Goal: Task Accomplishment & Management: Complete application form

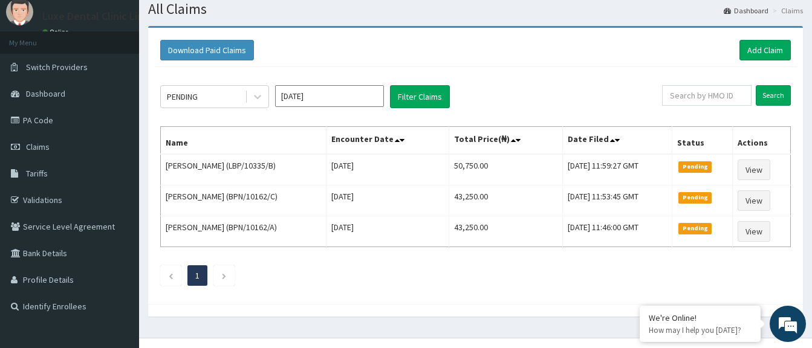
scroll to position [59, 0]
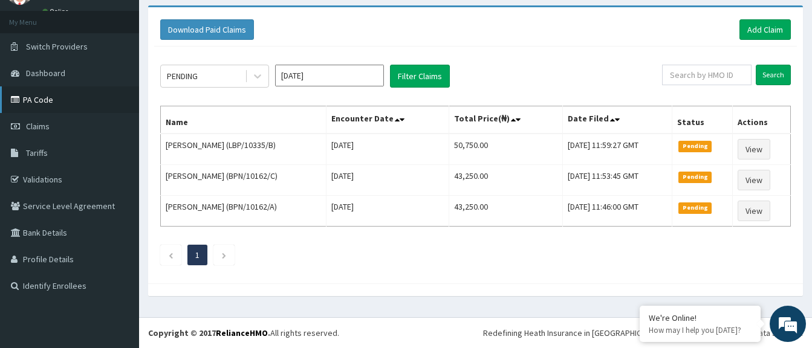
click at [79, 91] on link "PA Code" at bounding box center [69, 99] width 139 height 27
click at [56, 98] on link "PA Code" at bounding box center [69, 99] width 139 height 27
click at [57, 97] on link "PA Code" at bounding box center [69, 99] width 139 height 27
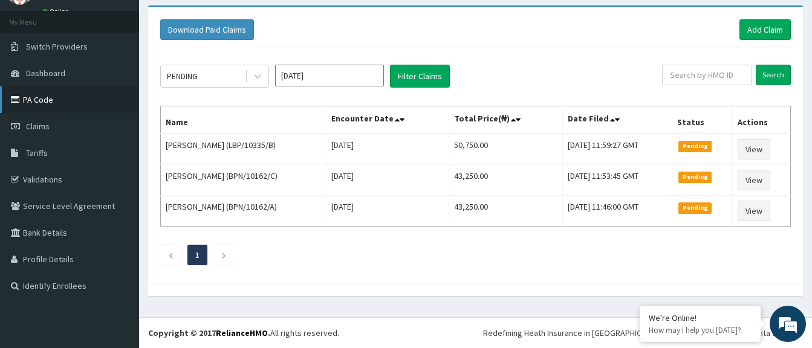
click at [57, 97] on link "PA Code" at bounding box center [69, 99] width 139 height 27
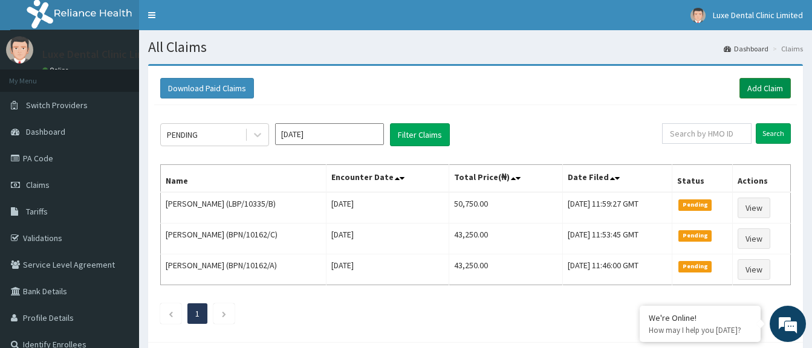
click at [752, 87] on link "Add Claim" at bounding box center [765, 88] width 51 height 21
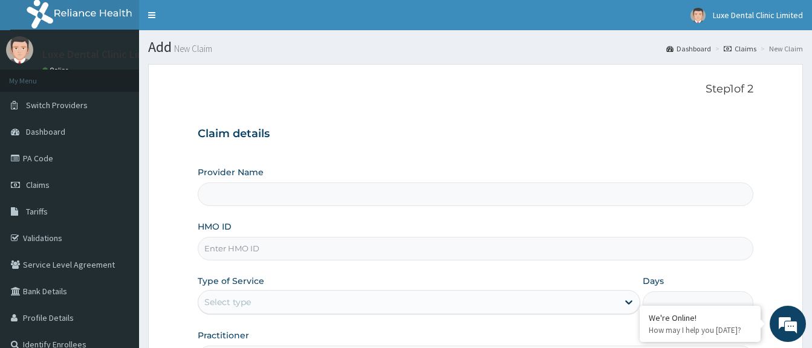
scroll to position [60, 0]
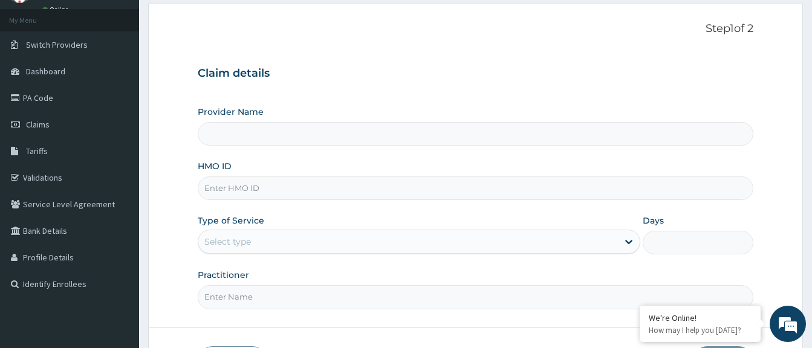
type input "Luxe Dental Clinic Limited"
click at [417, 192] on input "HMO ID" at bounding box center [476, 189] width 556 height 24
click at [418, 191] on input "HMO ID" at bounding box center [476, 189] width 556 height 24
paste input "PA/DB9B17"
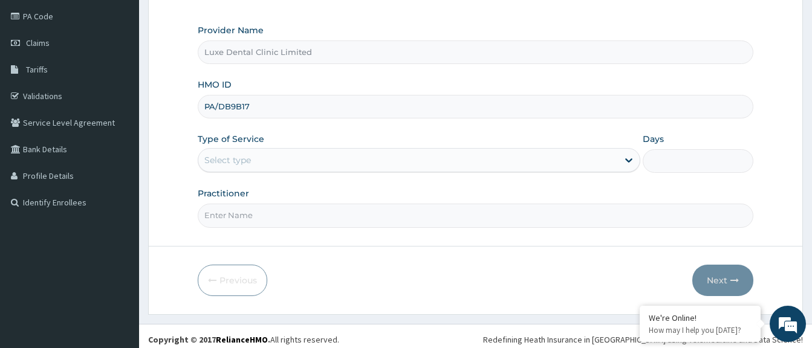
scroll to position [149, 0]
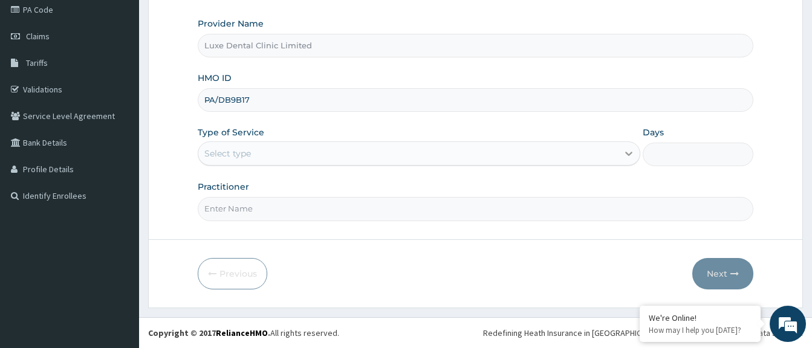
type input "PA/DB9B17"
click at [630, 153] on icon at bounding box center [629, 154] width 12 height 12
click at [631, 153] on icon at bounding box center [628, 154] width 7 height 4
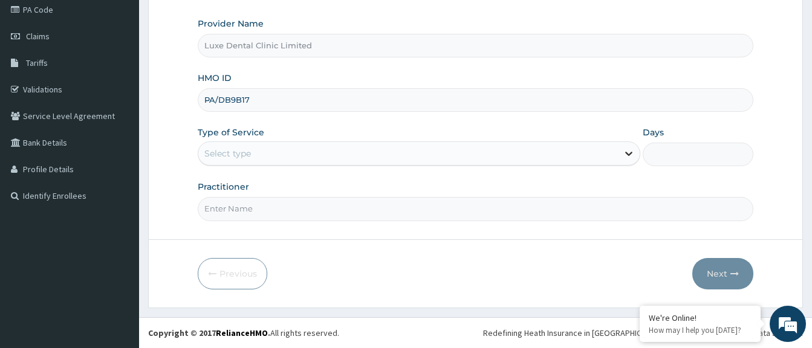
click at [628, 151] on icon at bounding box center [629, 154] width 12 height 12
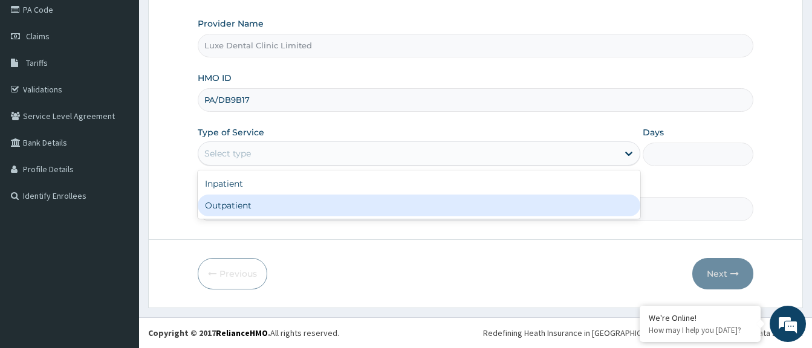
click at [518, 200] on div "Outpatient" at bounding box center [419, 206] width 443 height 22
type input "1"
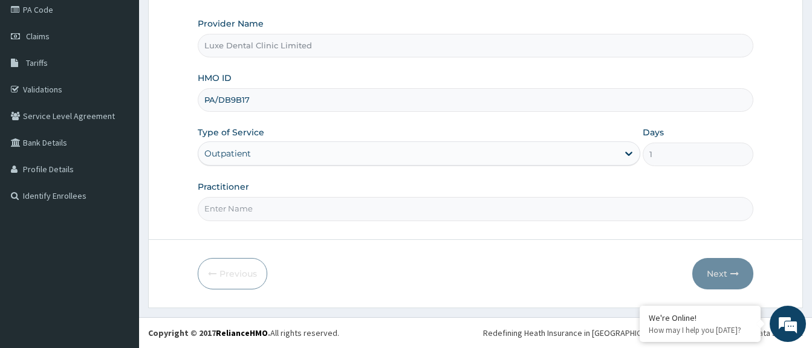
click at [518, 200] on input "Practitioner" at bounding box center [476, 209] width 556 height 24
type input "DR [PERSON_NAME]"
click at [718, 270] on button "Next" at bounding box center [722, 273] width 61 height 31
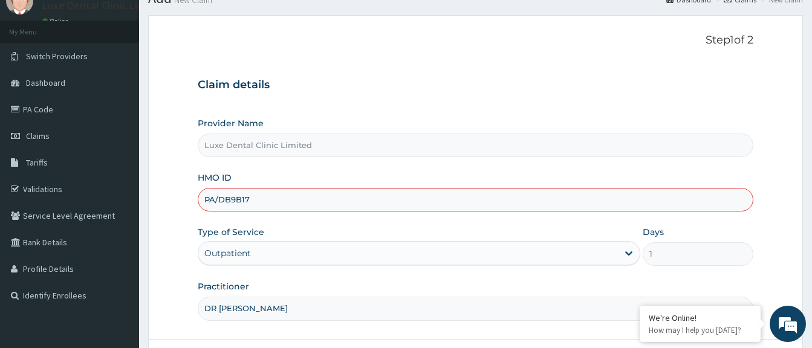
scroll to position [28, 0]
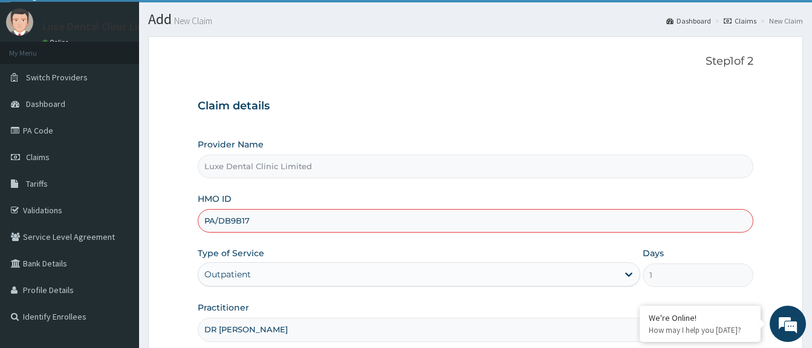
click at [250, 222] on input "PA/DB9B17" at bounding box center [476, 221] width 556 height 24
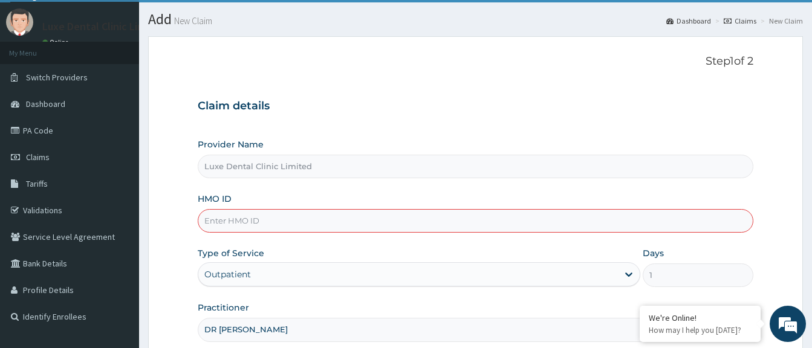
paste input "PWC/10017/A"
type input "PWC/10017/A"
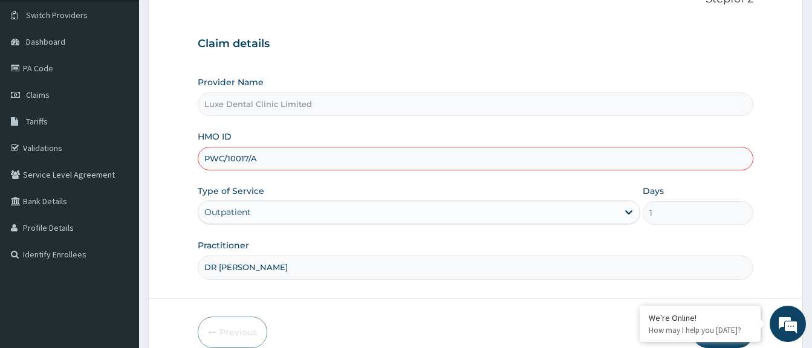
scroll to position [149, 0]
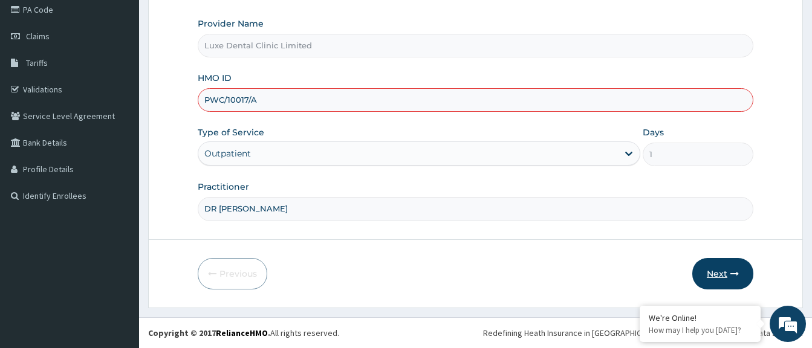
click at [739, 273] on button "Next" at bounding box center [722, 273] width 61 height 31
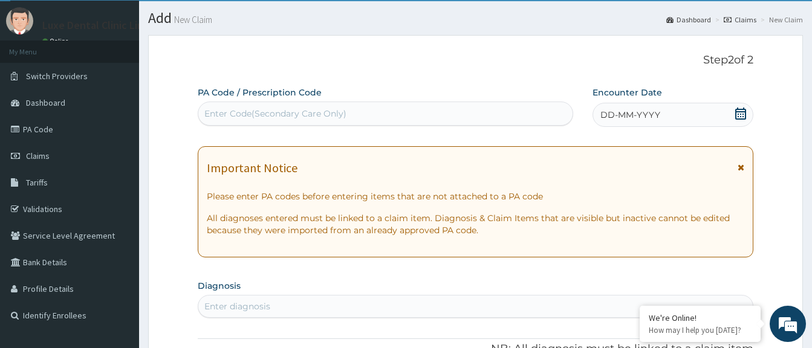
scroll to position [28, 0]
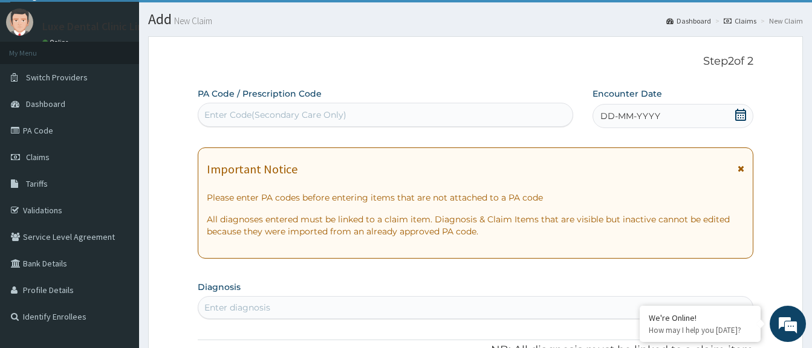
click at [406, 111] on div "Enter Code(Secondary Care Only)" at bounding box center [385, 114] width 374 height 19
click at [382, 109] on div "Enter Code(Secondary Care Only)" at bounding box center [385, 114] width 374 height 19
paste input "PA/DB9B17"
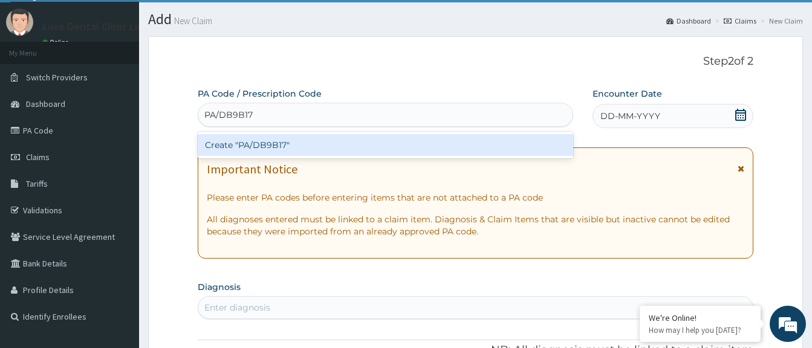
type input "PA/DB9B17"
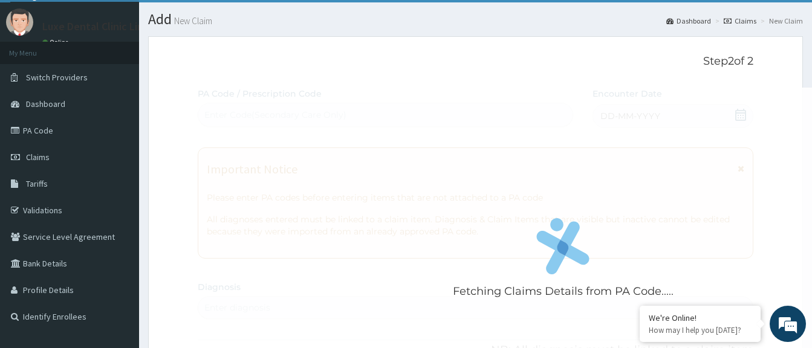
click at [624, 110] on div "Fetching Claims Details from PA Code....." at bounding box center [563, 262] width 731 height 348
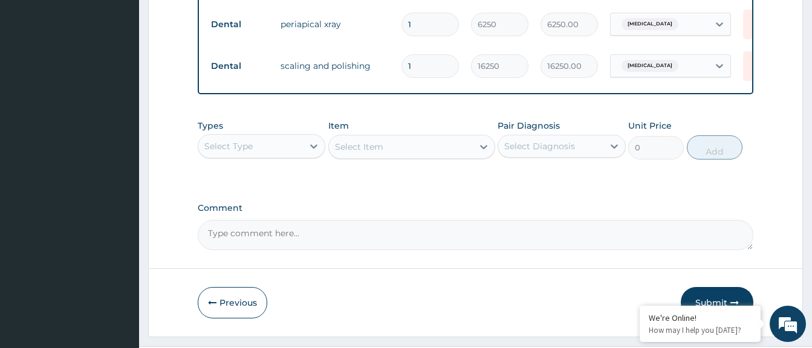
scroll to position [575, 0]
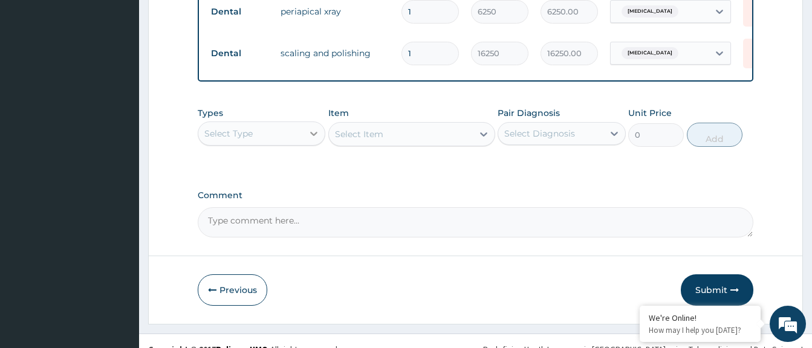
click at [316, 140] on icon at bounding box center [314, 134] width 12 height 12
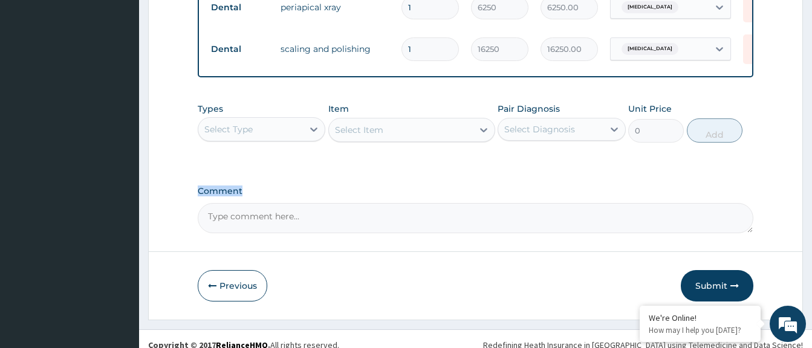
scroll to position [600, 0]
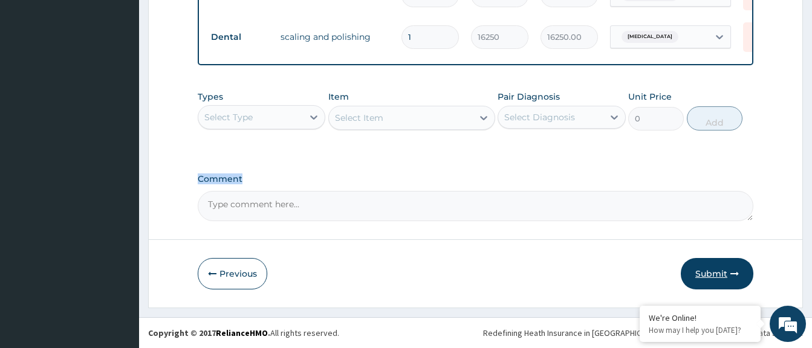
click at [706, 269] on button "Submit" at bounding box center [717, 273] width 73 height 31
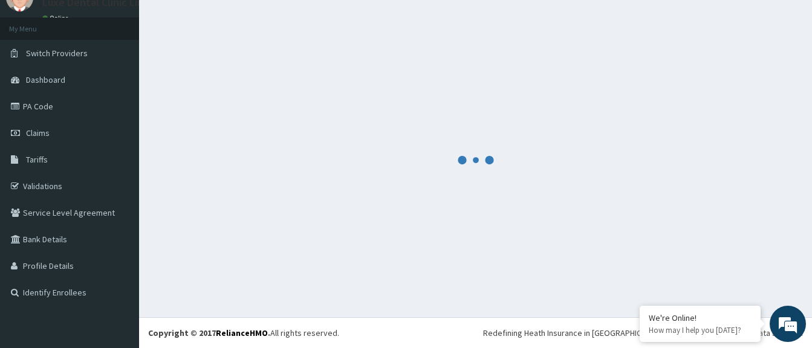
scroll to position [52, 0]
click at [706, 269] on div at bounding box center [475, 160] width 655 height 296
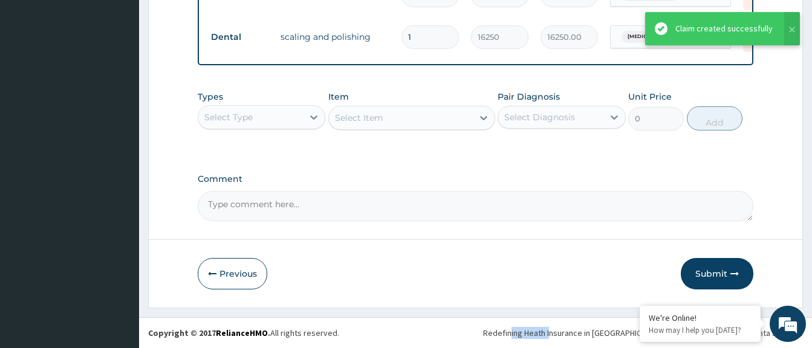
scroll to position [554, 0]
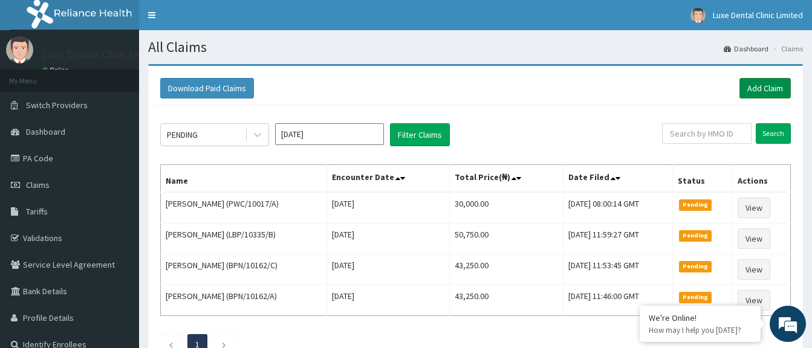
click at [764, 86] on link "Add Claim" at bounding box center [765, 88] width 51 height 21
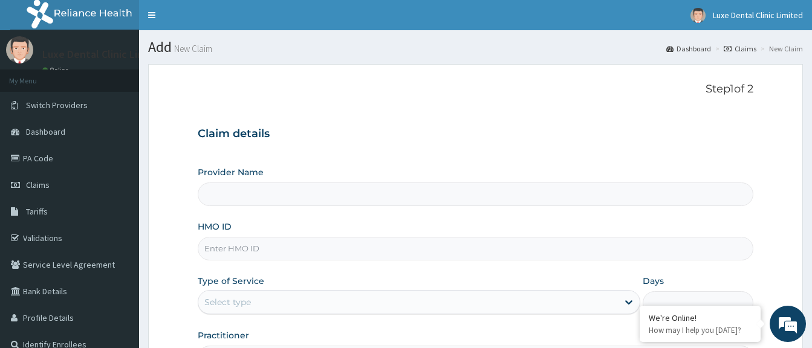
type input "Luxe Dental Clinic Limited"
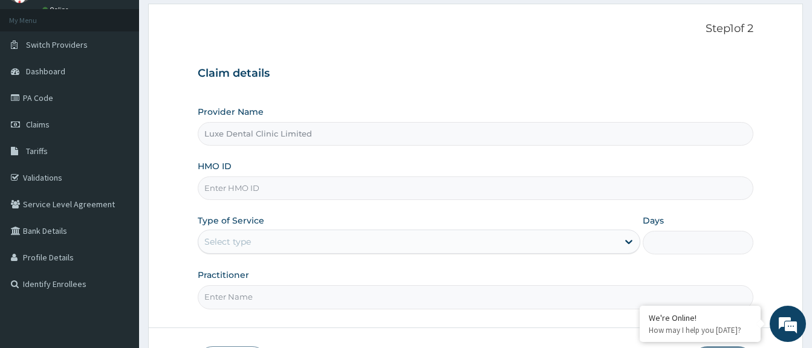
click at [376, 187] on input "HMO ID" at bounding box center [476, 189] width 556 height 24
paste input "ACH/10352/A"
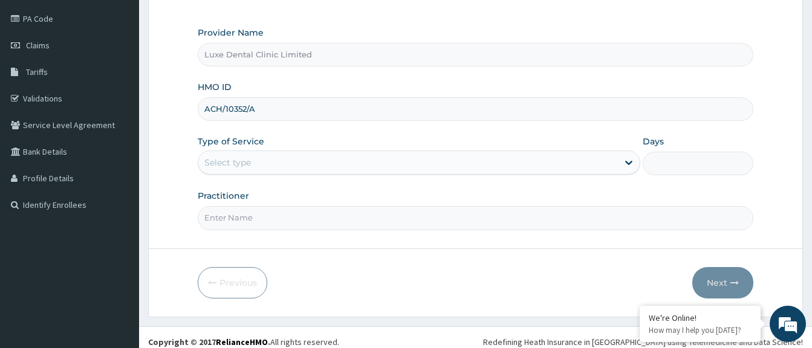
scroll to position [149, 0]
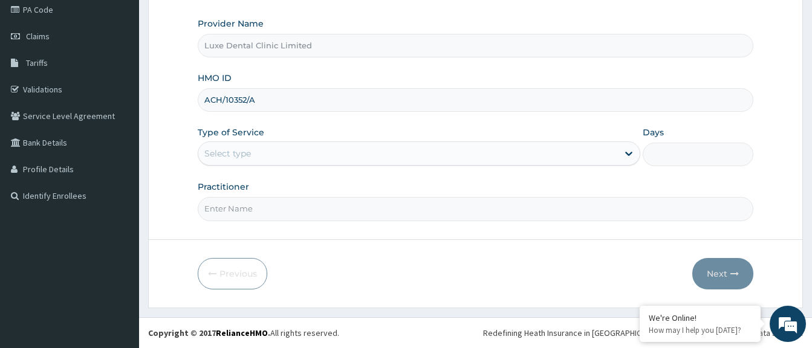
type input "ACH/10352/A"
click at [548, 155] on div "Select type" at bounding box center [408, 153] width 420 height 19
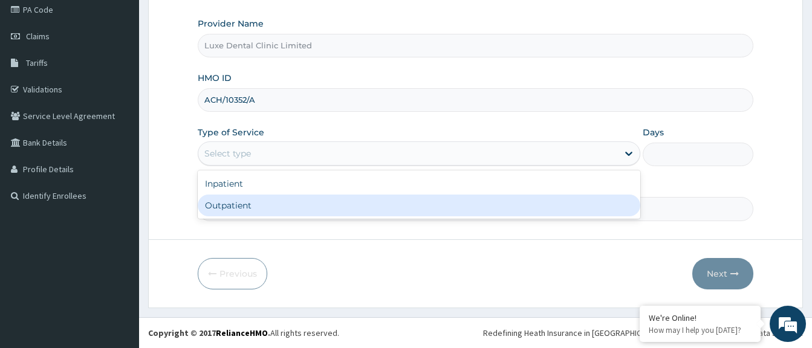
click at [508, 202] on div "Outpatient" at bounding box center [419, 206] width 443 height 22
type input "1"
click at [508, 202] on input "Practitioner" at bounding box center [476, 209] width 556 height 24
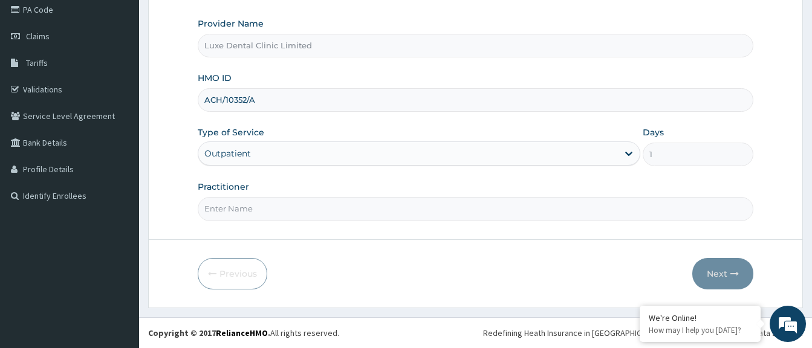
click at [508, 202] on input "Practitioner" at bounding box center [476, 209] width 556 height 24
type input "DR TOBI"
click at [717, 267] on button "Next" at bounding box center [722, 273] width 61 height 31
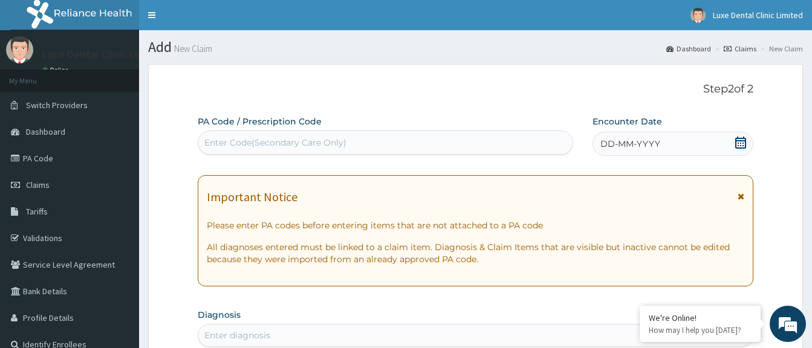
click at [374, 138] on div "Enter Code(Secondary Care Only)" at bounding box center [385, 142] width 374 height 19
paste input "PA/0EDDDF"
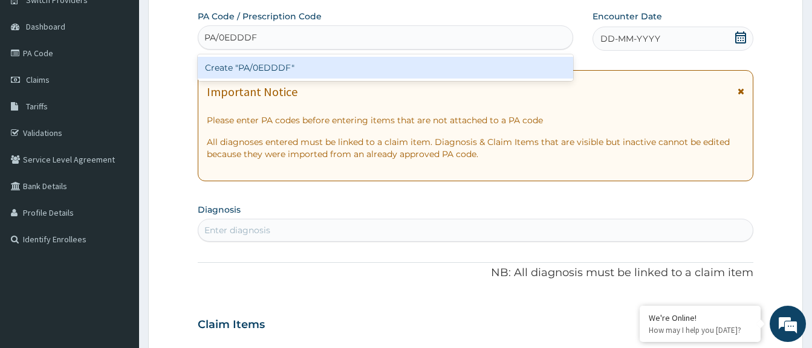
scroll to position [181, 0]
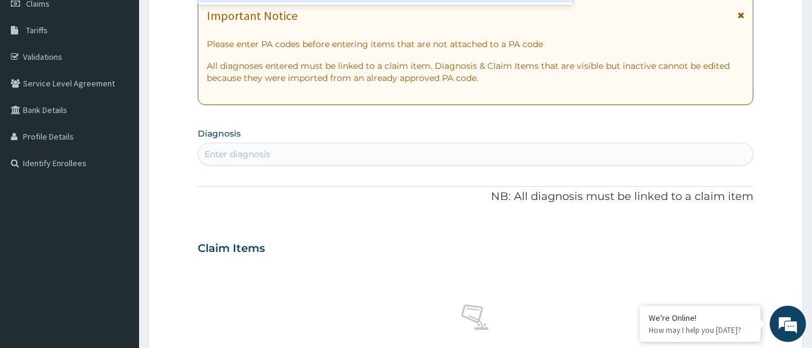
type input "PA/0EDDDF"
click at [426, 151] on div "PA Code / Prescription Code option Create "PA/0EDDDF" focused, 1 of 1. 1 result…" at bounding box center [476, 247] width 556 height 626
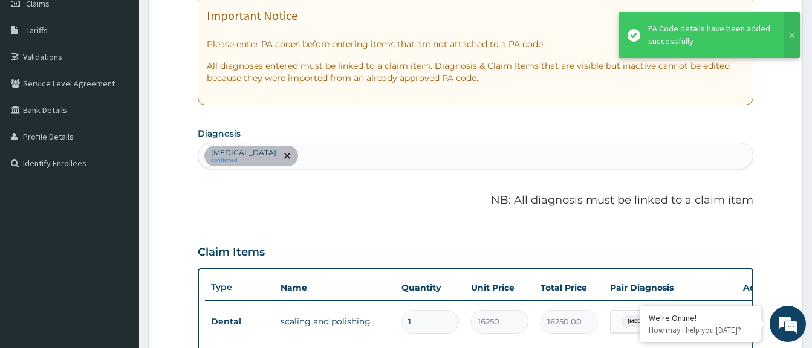
scroll to position [371, 0]
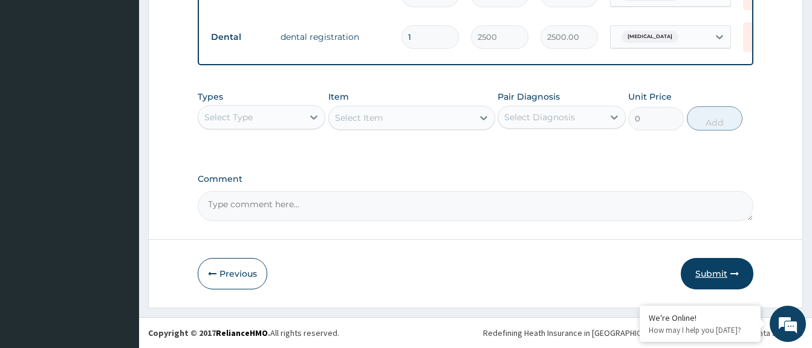
click at [727, 271] on button "Submit" at bounding box center [717, 273] width 73 height 31
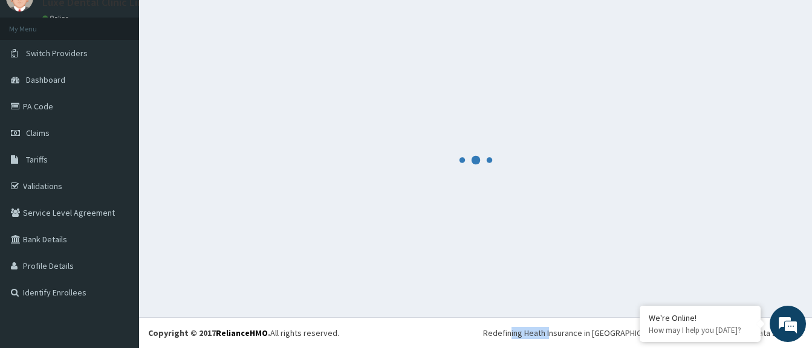
scroll to position [52, 0]
click at [727, 271] on div at bounding box center [475, 160] width 655 height 296
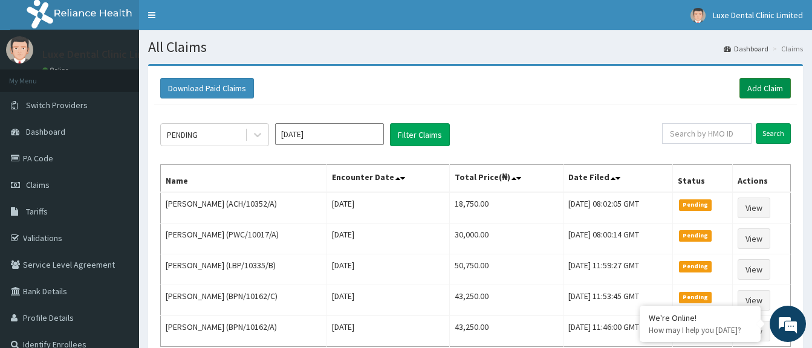
click at [772, 89] on link "Add Claim" at bounding box center [765, 88] width 51 height 21
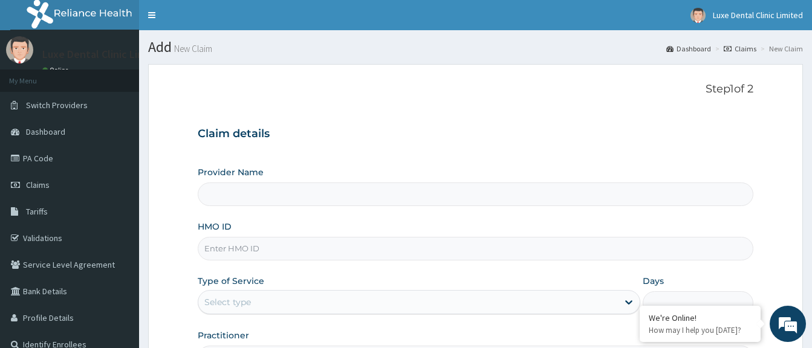
type input "Luxe Dental Clinic Limited"
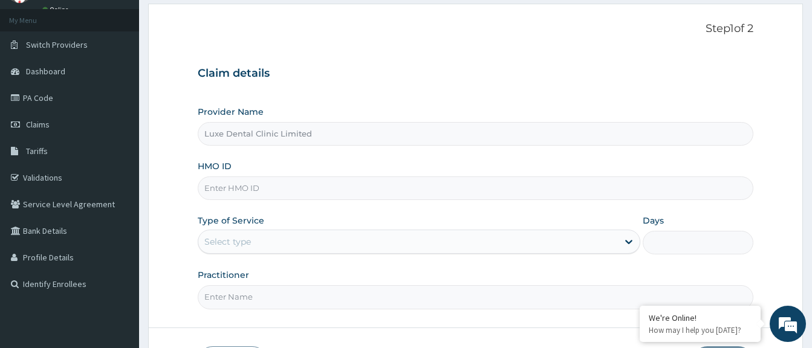
click at [371, 197] on input "HMO ID" at bounding box center [476, 189] width 556 height 24
paste input "ACH/10352/B"
type input "ACH/10352/B"
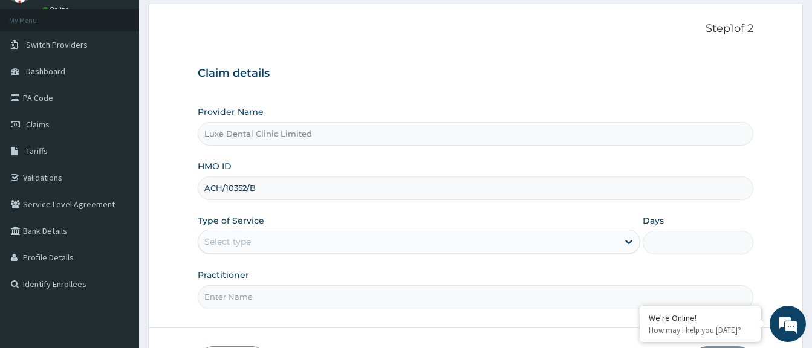
click at [502, 243] on div "Select type" at bounding box center [408, 241] width 420 height 19
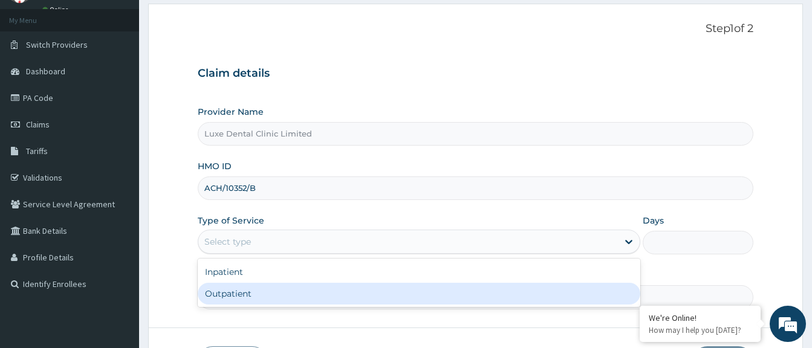
click at [438, 291] on div "Outpatient" at bounding box center [419, 294] width 443 height 22
type input "1"
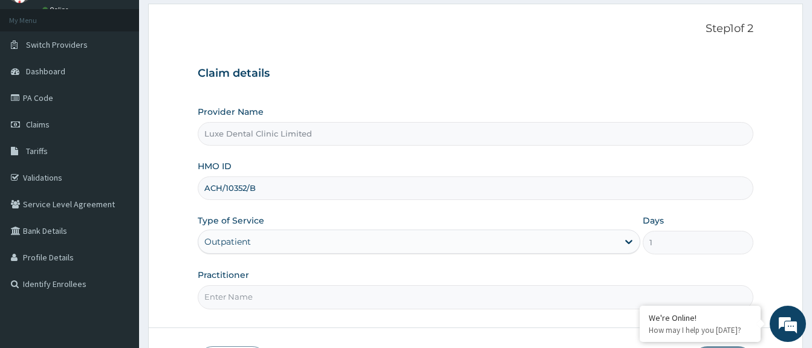
click at [438, 291] on input "Practitioner" at bounding box center [476, 297] width 556 height 24
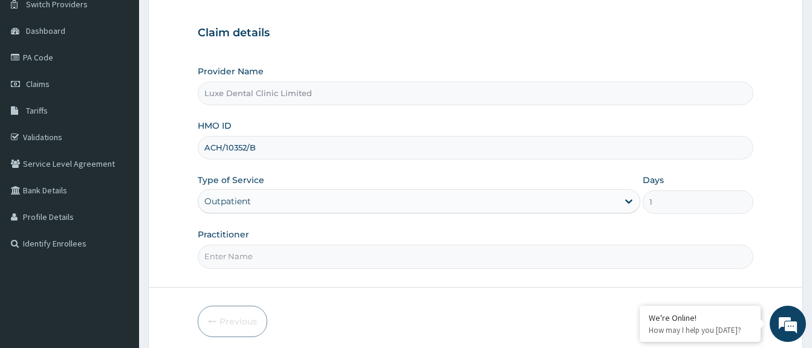
scroll to position [121, 0]
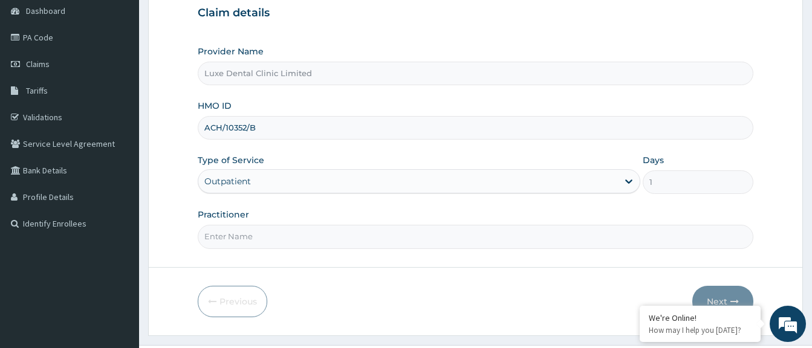
click at [312, 231] on input "Practitioner" at bounding box center [476, 237] width 556 height 24
type input "DR [PERSON_NAME]"
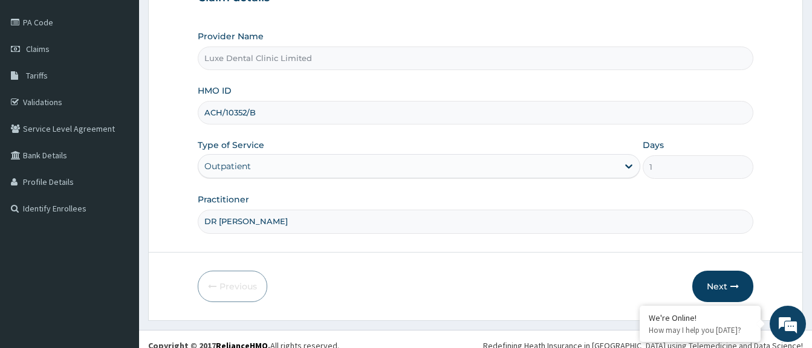
scroll to position [149, 0]
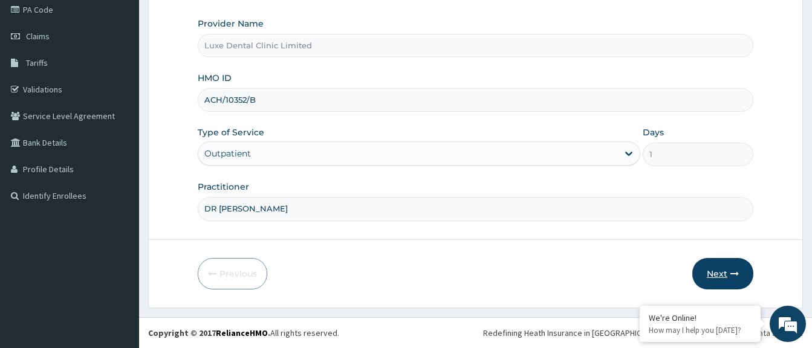
click at [735, 276] on icon "button" at bounding box center [734, 274] width 8 height 8
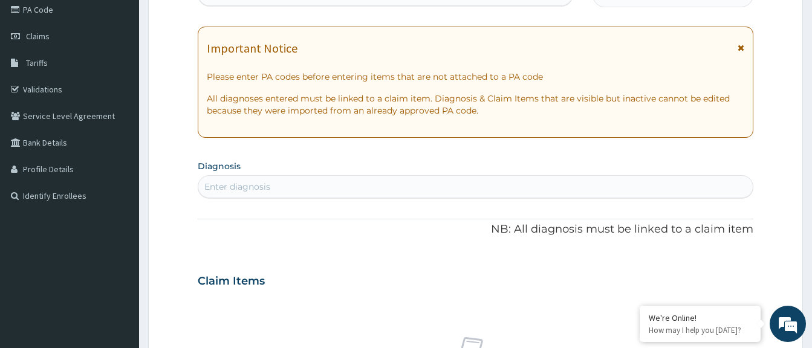
click at [735, 276] on div "Claim Items" at bounding box center [476, 278] width 556 height 31
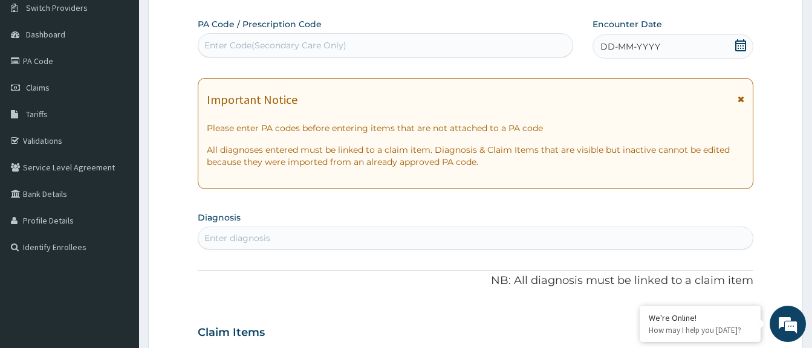
scroll to position [28, 0]
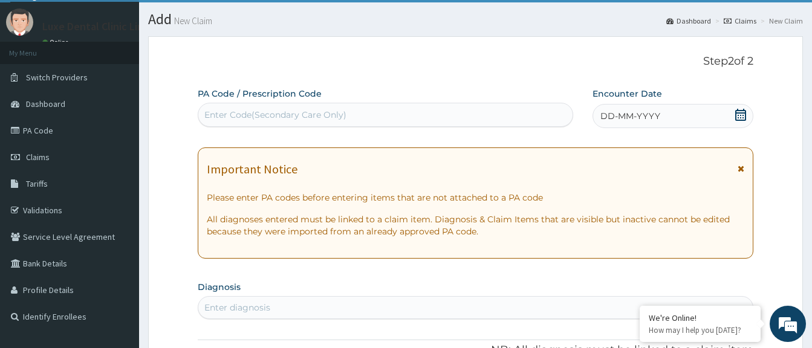
click at [336, 116] on div "Enter Code(Secondary Care Only)" at bounding box center [275, 115] width 142 height 12
paste input "PA/D39918"
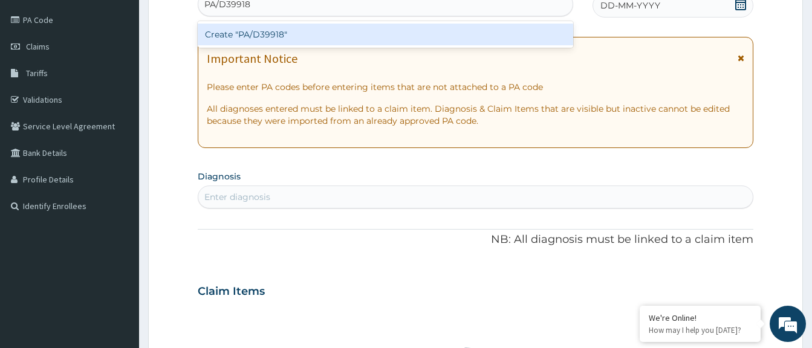
scroll to position [149, 0]
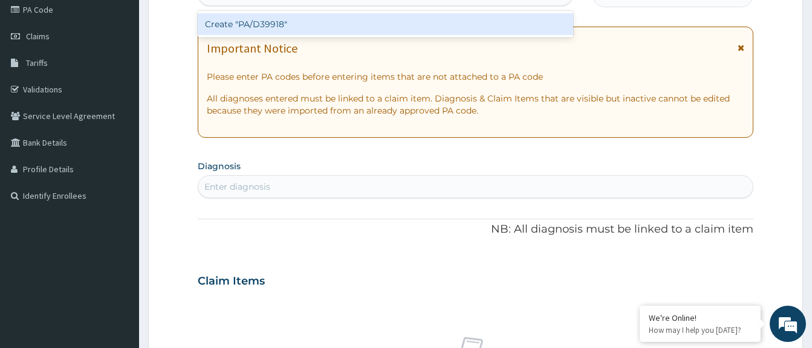
type input "PA/D39918"
click at [320, 180] on div "PA Code / Prescription Code option Create "PA/D39918" focused, 1 of 1. 1 result…" at bounding box center [476, 280] width 556 height 626
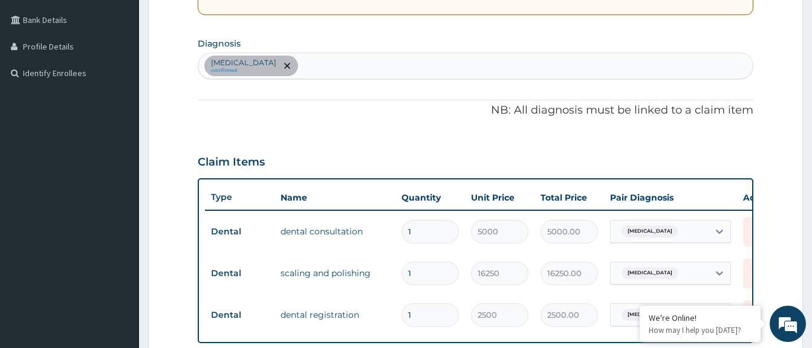
scroll to position [352, 0]
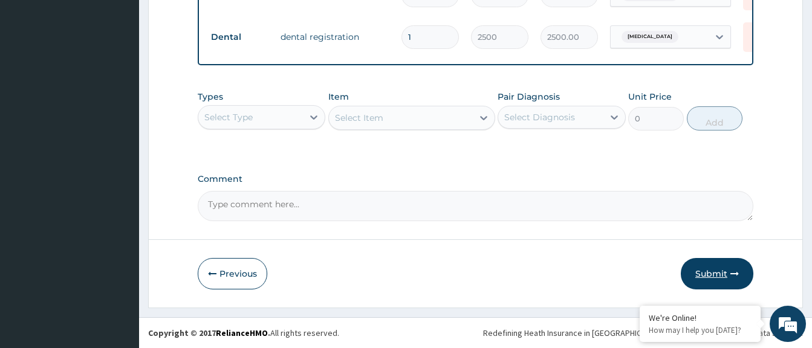
click at [715, 267] on button "Submit" at bounding box center [717, 273] width 73 height 31
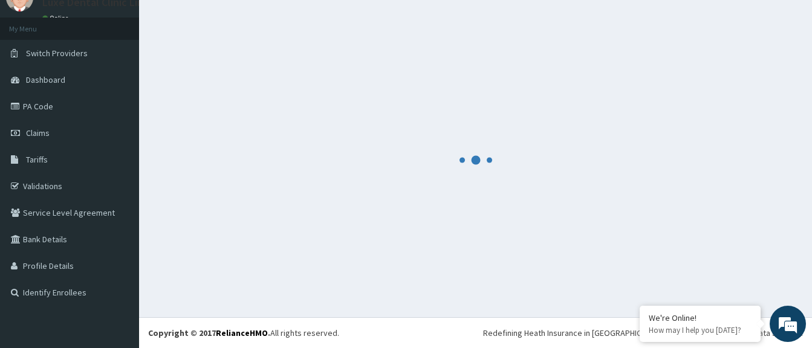
click at [715, 267] on div at bounding box center [475, 160] width 655 height 296
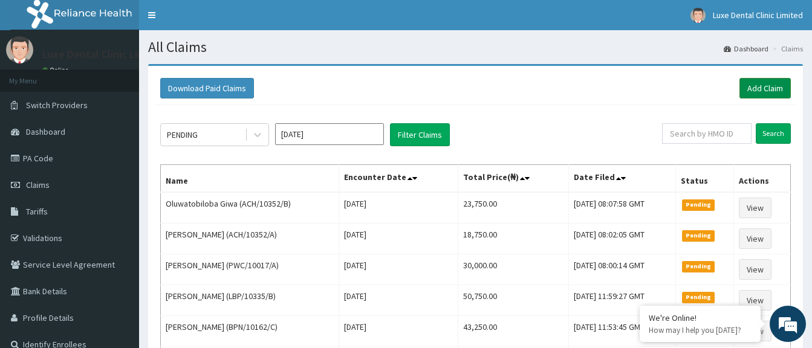
click at [778, 88] on link "Add Claim" at bounding box center [765, 88] width 51 height 21
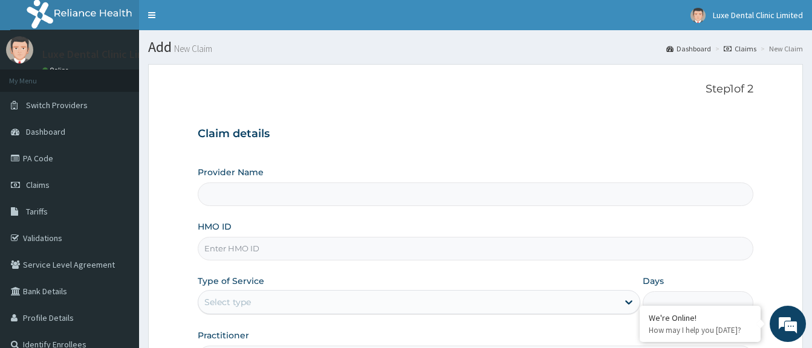
click at [412, 195] on input "Provider Name" at bounding box center [476, 195] width 556 height 24
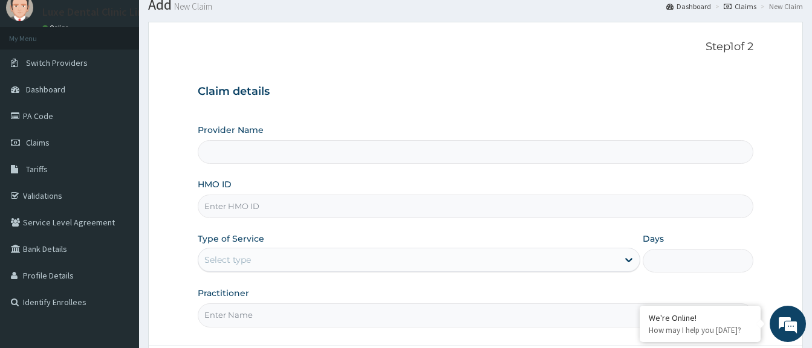
scroll to position [121, 0]
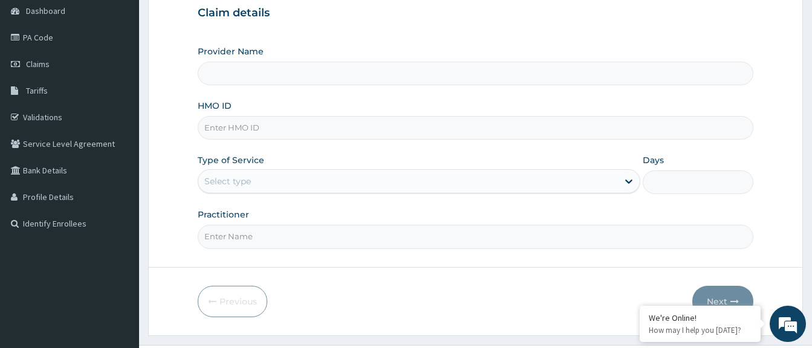
type input "Luxe Dental Clinic Limited"
click at [412, 189] on div "Select type" at bounding box center [408, 181] width 420 height 19
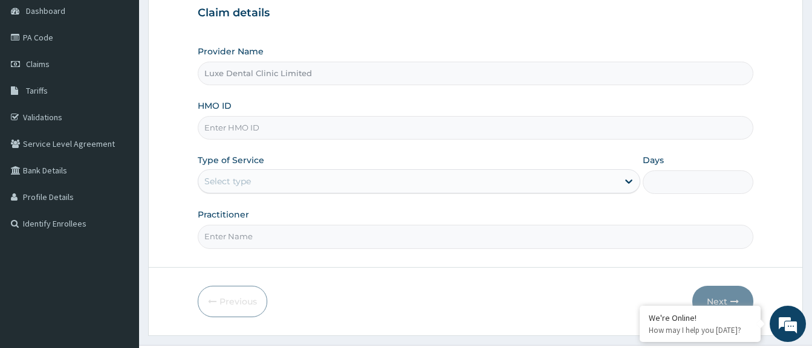
click at [406, 184] on div "Select type" at bounding box center [408, 181] width 420 height 19
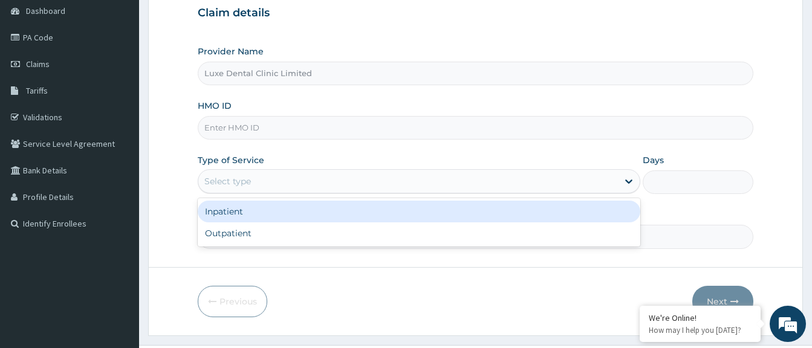
click at [406, 184] on div "Select type" at bounding box center [408, 181] width 420 height 19
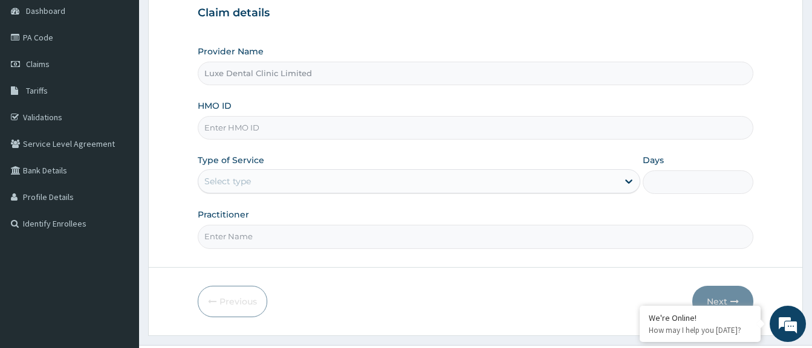
click at [406, 184] on div "Select type" at bounding box center [408, 181] width 420 height 19
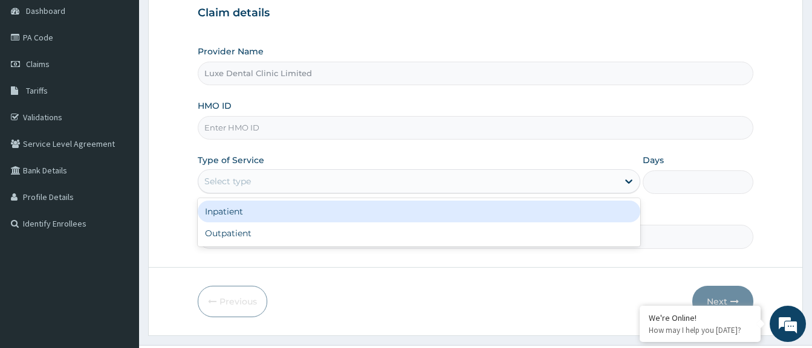
click at [407, 184] on div "Select type" at bounding box center [408, 181] width 420 height 19
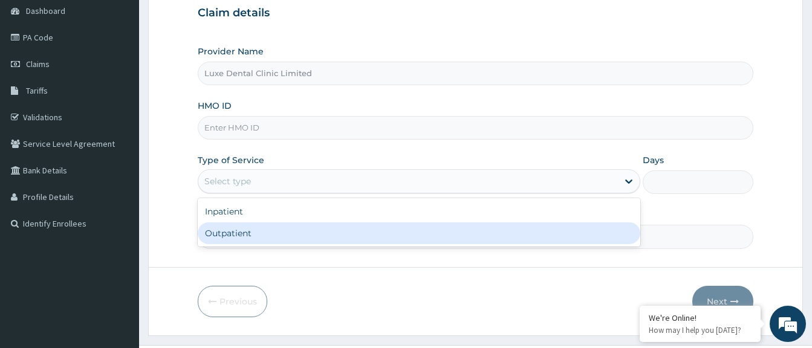
click at [380, 239] on div "Outpatient" at bounding box center [419, 234] width 443 height 22
type input "1"
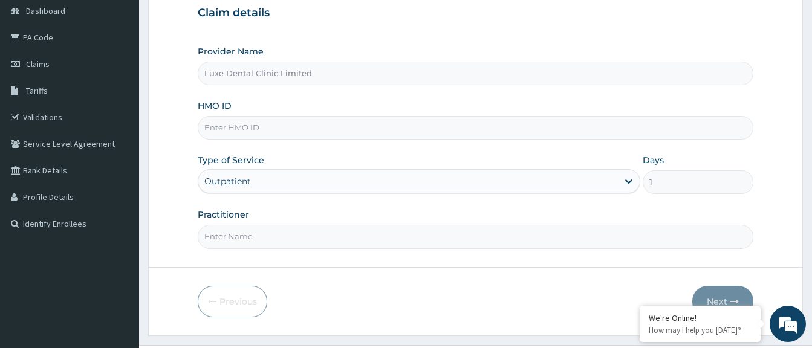
click at [356, 130] on input "HMO ID" at bounding box center [476, 128] width 556 height 24
paste input "ACH/10352/C"
type input "ACH/10352/C"
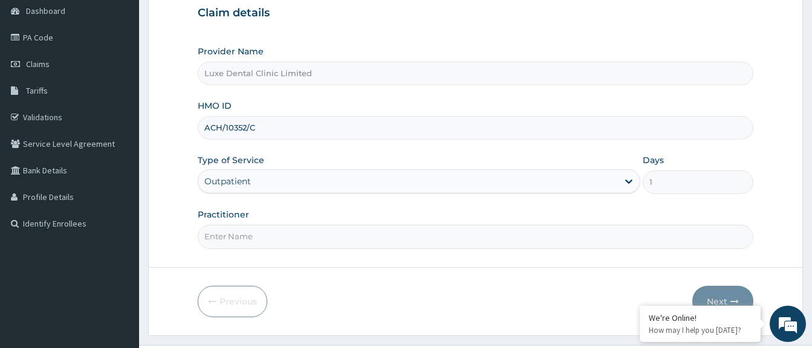
click at [316, 227] on input "Practitioner" at bounding box center [476, 237] width 556 height 24
click at [462, 237] on input "Practitioner" at bounding box center [476, 237] width 556 height 24
type input "d"
type input "DR OYEMADE"
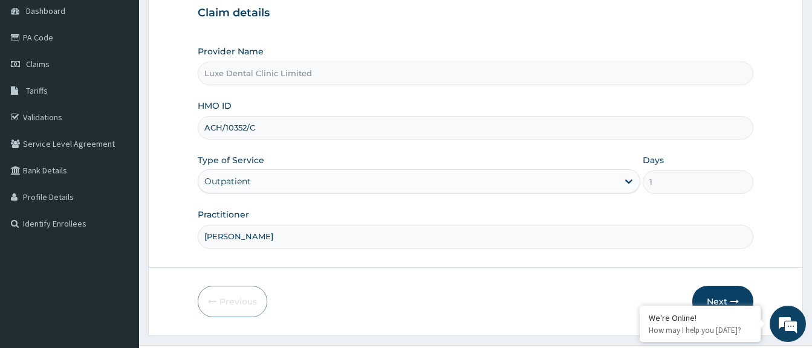
scroll to position [149, 0]
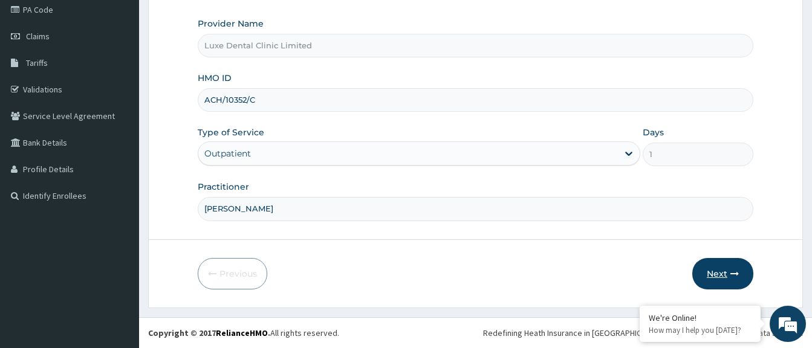
click at [718, 265] on button "Next" at bounding box center [722, 273] width 61 height 31
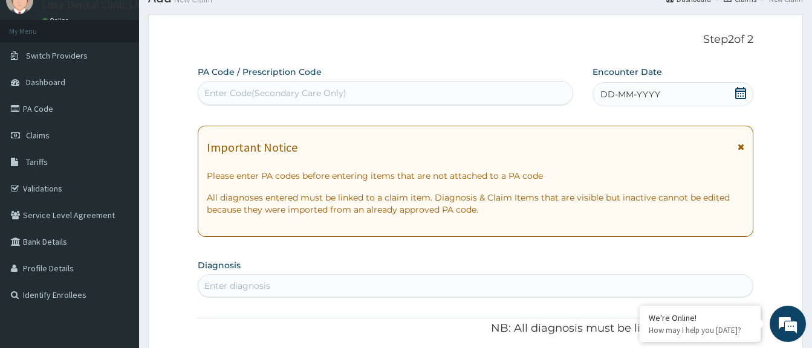
scroll to position [28, 0]
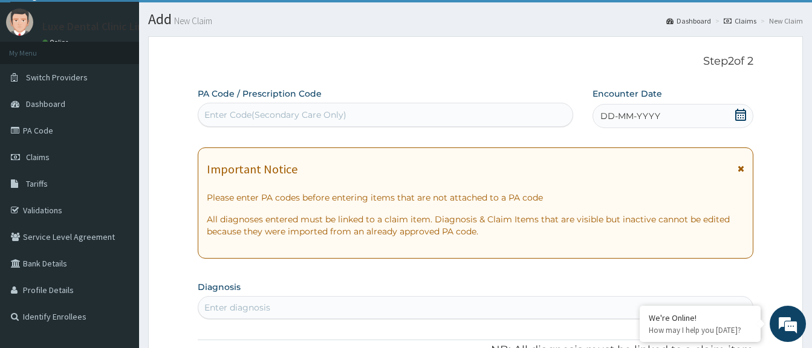
click at [440, 114] on div "Enter Code(Secondary Care Only)" at bounding box center [385, 114] width 374 height 19
paste input "PA/338044"
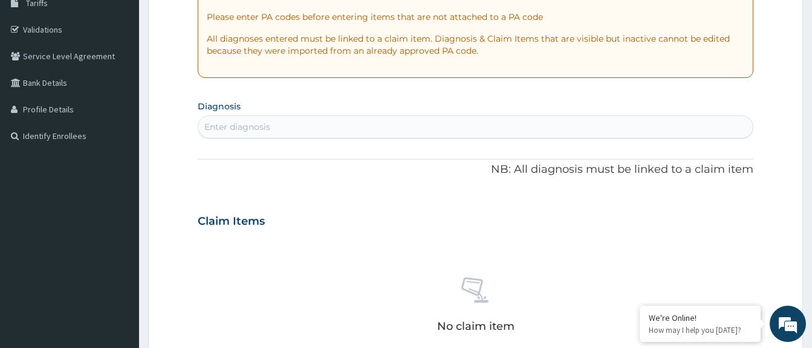
scroll to position [209, 0]
type input "PA/338044"
click at [406, 122] on div "PA Code / Prescription Code option Create "PA/338044" focused, 1 of 1. 1 result…" at bounding box center [476, 219] width 556 height 626
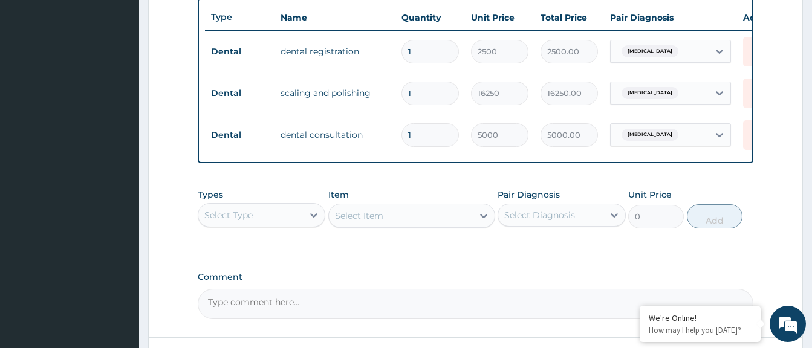
scroll to position [559, 0]
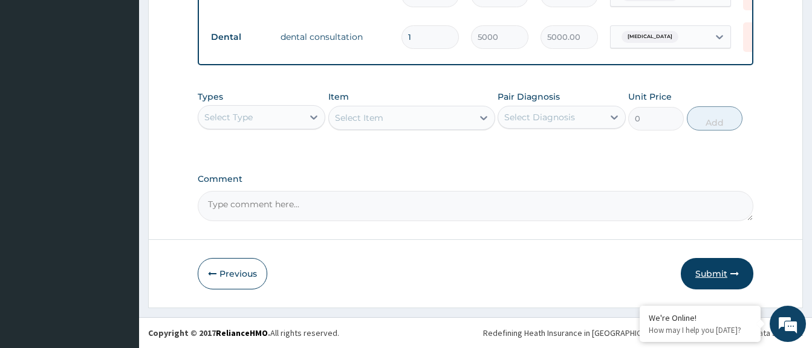
click at [732, 270] on icon "button" at bounding box center [734, 274] width 8 height 8
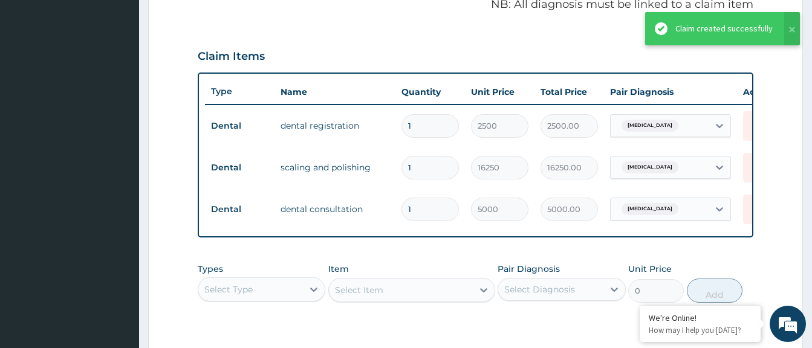
scroll to position [326, 0]
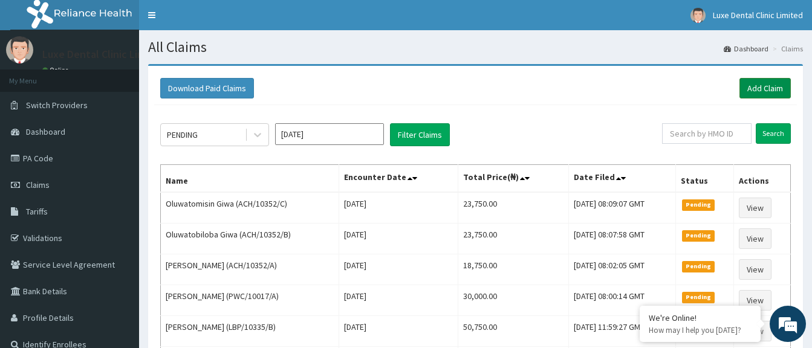
click at [780, 86] on link "Add Claim" at bounding box center [765, 88] width 51 height 21
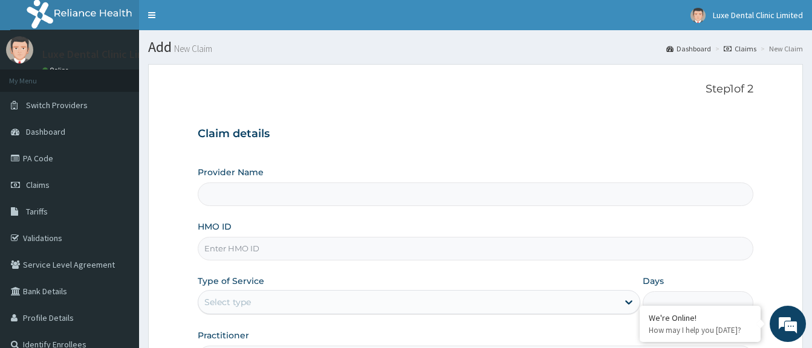
type input "Luxe Dental Clinic Limited"
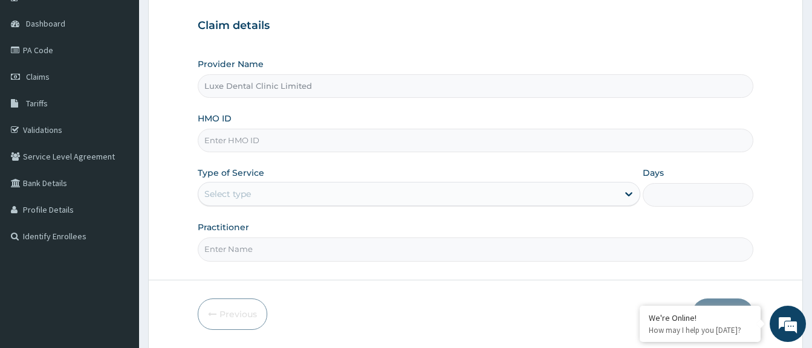
scroll to position [121, 0]
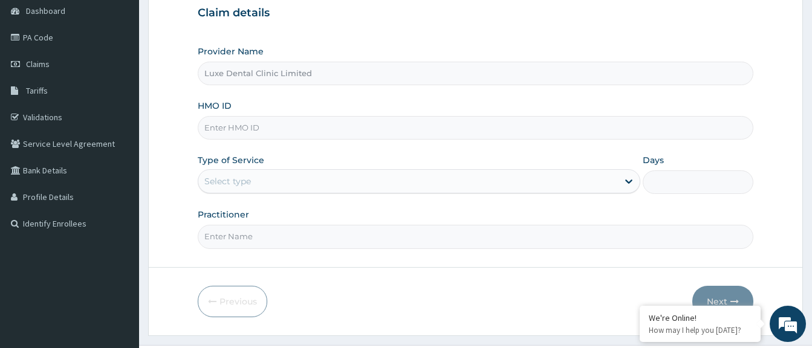
click at [374, 125] on input "HMO ID" at bounding box center [476, 128] width 556 height 24
click at [376, 125] on input "HMO ID" at bounding box center [476, 128] width 556 height 24
paste input "ABK/10007/A"
type input "ABK/10007/A"
click at [432, 184] on div "Select type" at bounding box center [408, 181] width 420 height 19
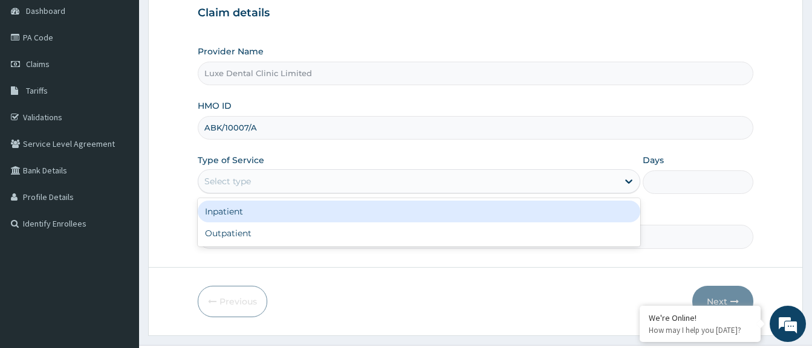
scroll to position [0, 0]
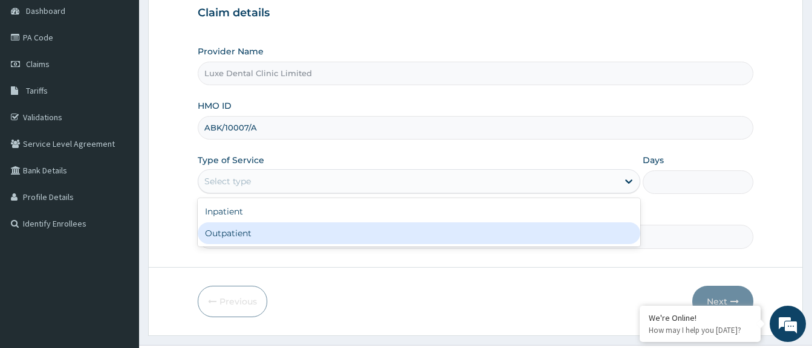
click at [410, 232] on div "Outpatient" at bounding box center [419, 234] width 443 height 22
type input "1"
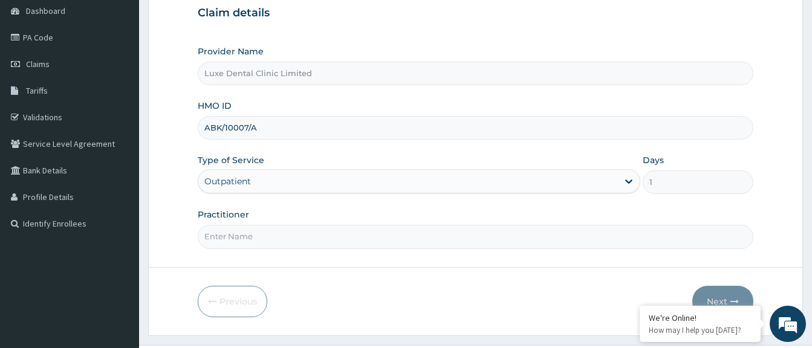
click at [385, 233] on input "Practitioner" at bounding box center [476, 237] width 556 height 24
type input "[PERSON_NAME]"
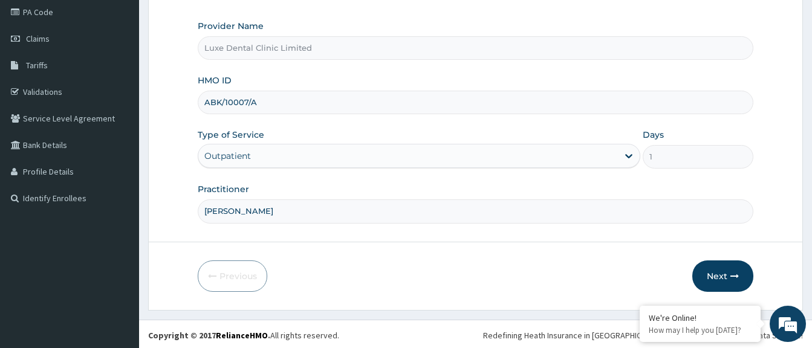
scroll to position [149, 0]
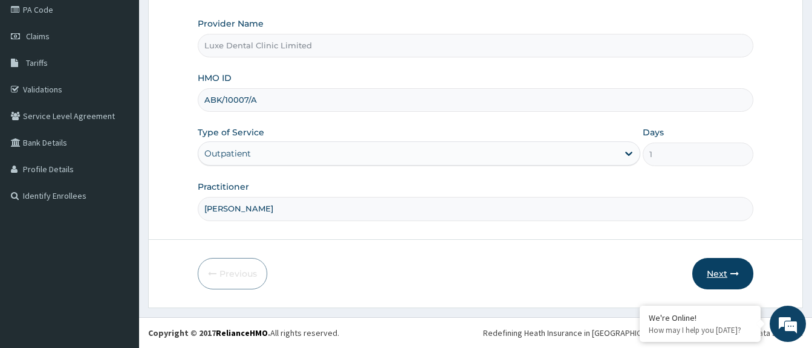
click at [713, 275] on button "Next" at bounding box center [722, 273] width 61 height 31
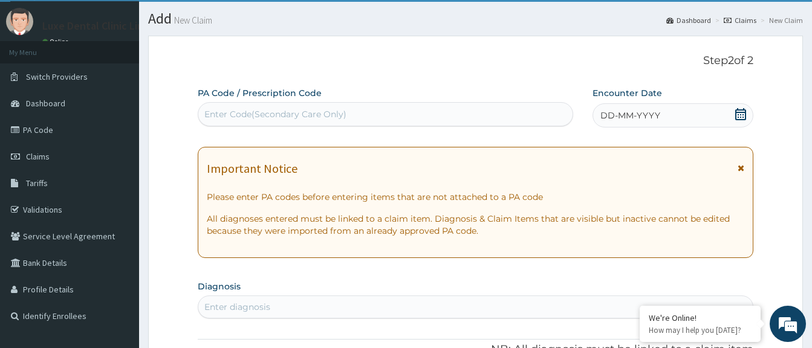
scroll to position [28, 0]
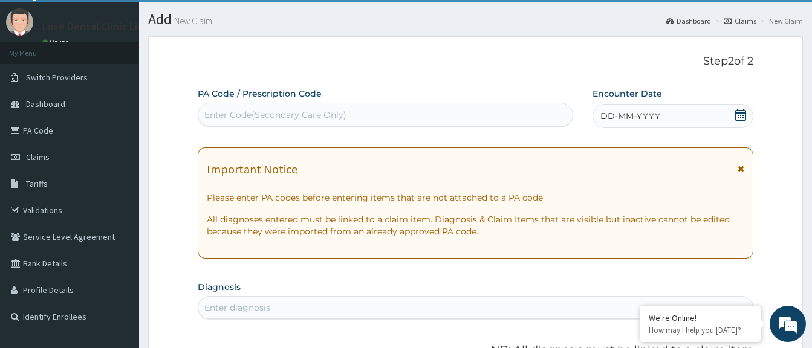
click at [420, 121] on div "Enter Code(Secondary Care Only)" at bounding box center [385, 114] width 374 height 19
paste input "PA/A6A12B"
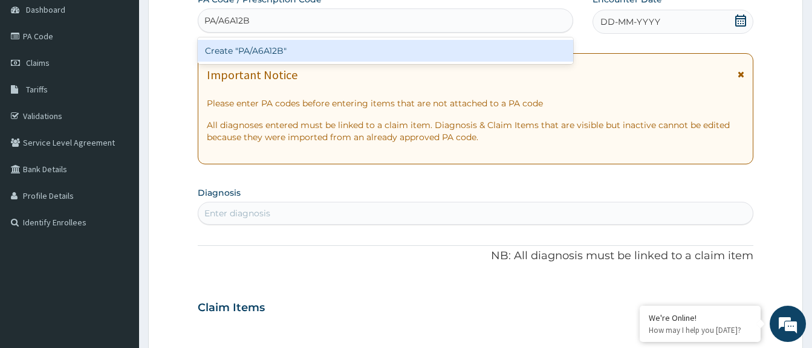
scroll to position [149, 0]
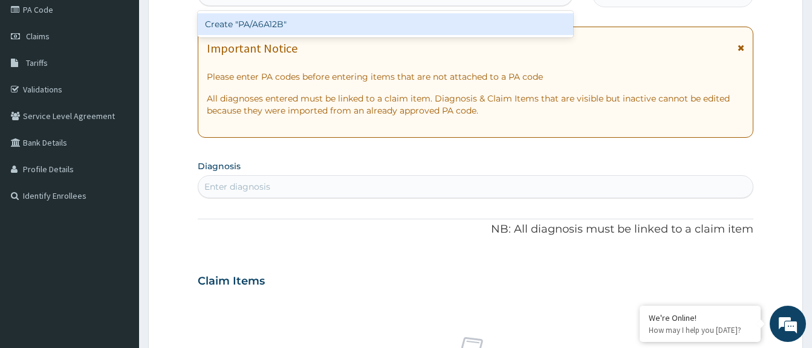
type input "PA/A6A12B"
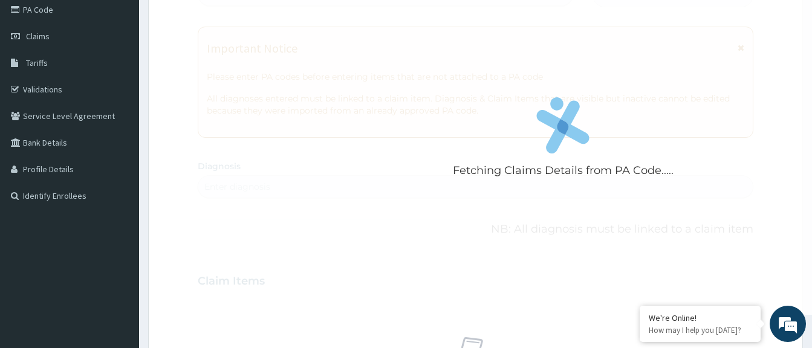
click at [471, 180] on div "Fetching Claims Details from PA Code..... PA Code / Prescription Code Enter Cod…" at bounding box center [476, 280] width 556 height 626
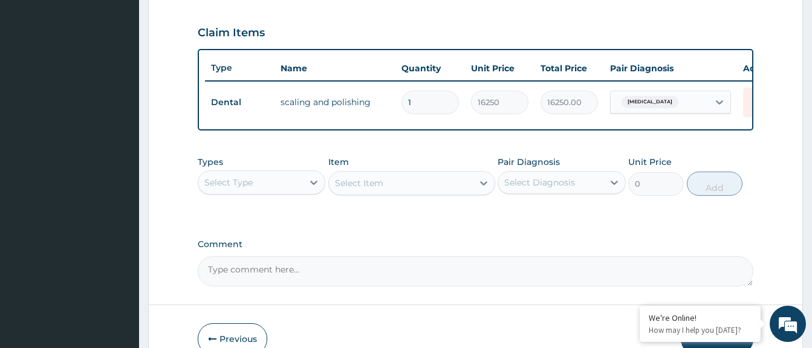
scroll to position [475, 0]
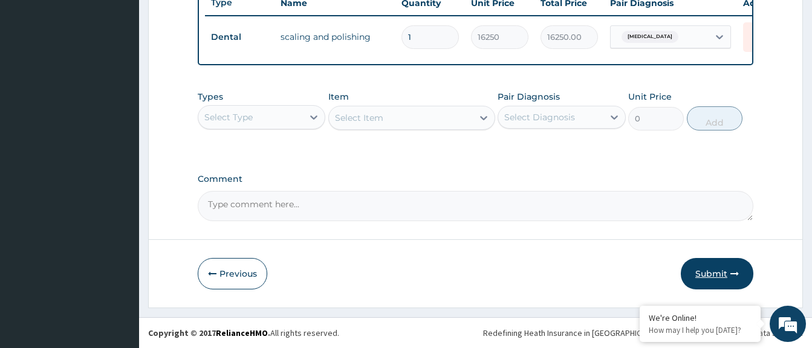
click at [715, 269] on button "Submit" at bounding box center [717, 273] width 73 height 31
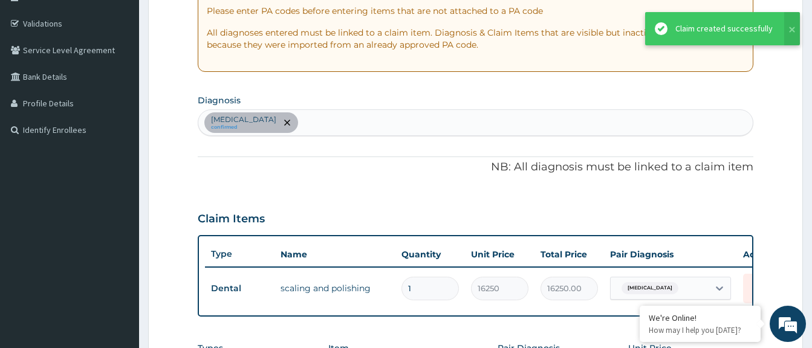
scroll to position [173, 0]
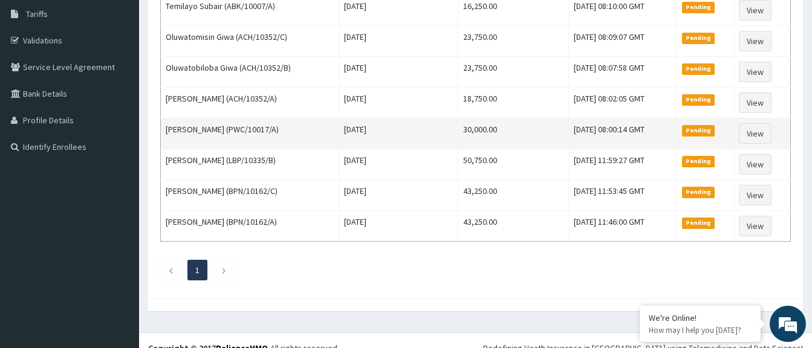
scroll to position [213, 0]
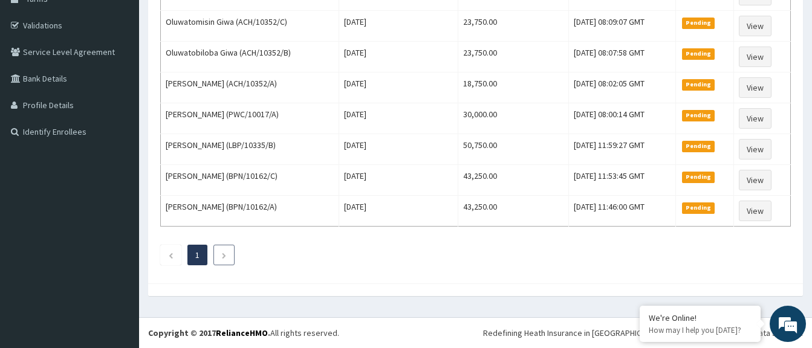
click at [215, 254] on li at bounding box center [223, 255] width 21 height 21
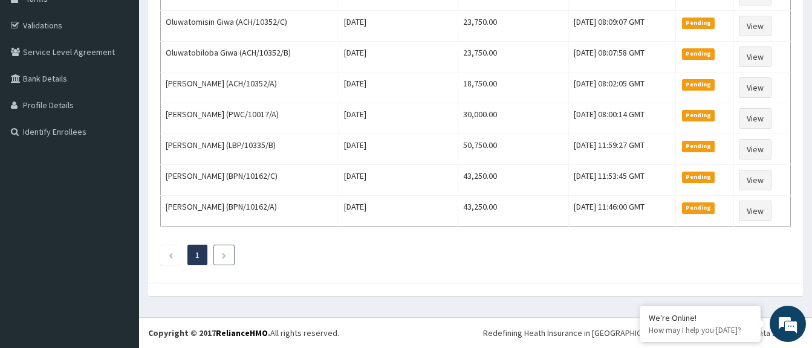
click at [215, 254] on li at bounding box center [223, 255] width 21 height 21
click at [170, 254] on icon "Previous page" at bounding box center [170, 255] width 5 height 7
click at [214, 255] on li at bounding box center [223, 255] width 21 height 21
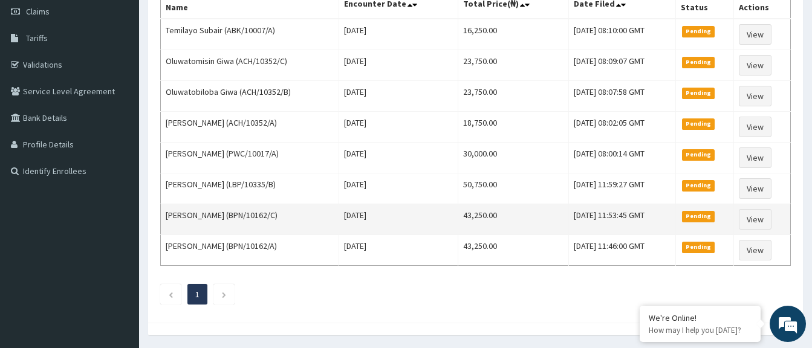
scroll to position [92, 0]
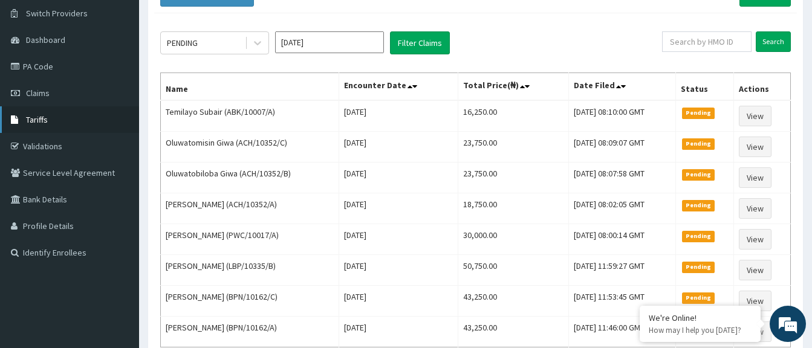
click at [46, 112] on link "Tariffs" at bounding box center [69, 119] width 139 height 27
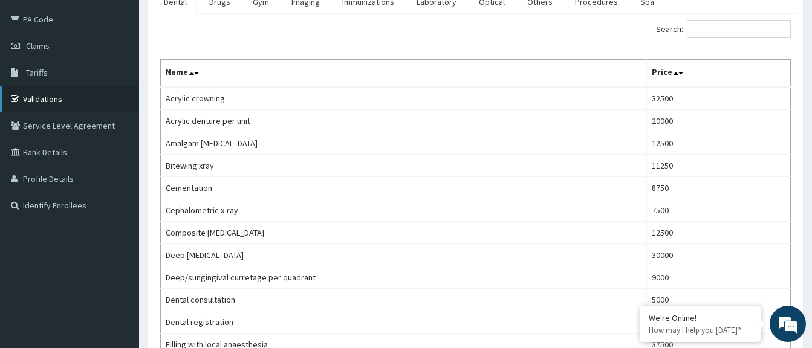
scroll to position [121, 0]
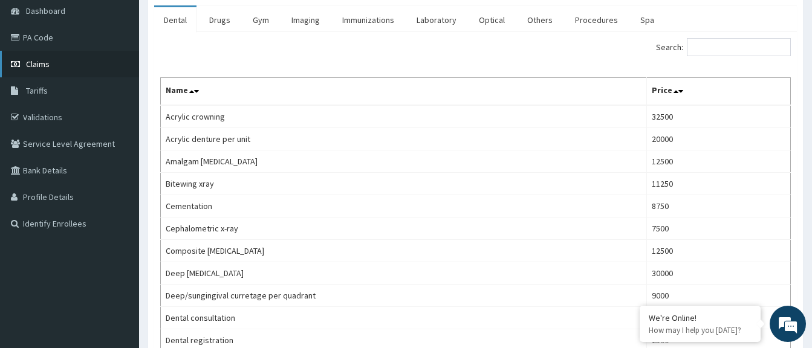
click at [55, 63] on link "Claims" at bounding box center [69, 64] width 139 height 27
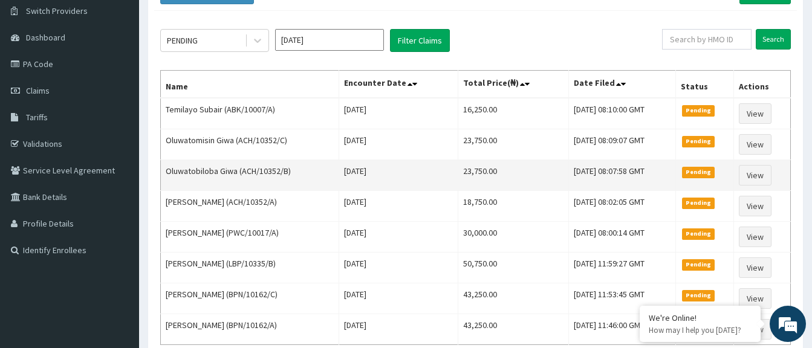
scroll to position [121, 0]
